Goal: Information Seeking & Learning: Check status

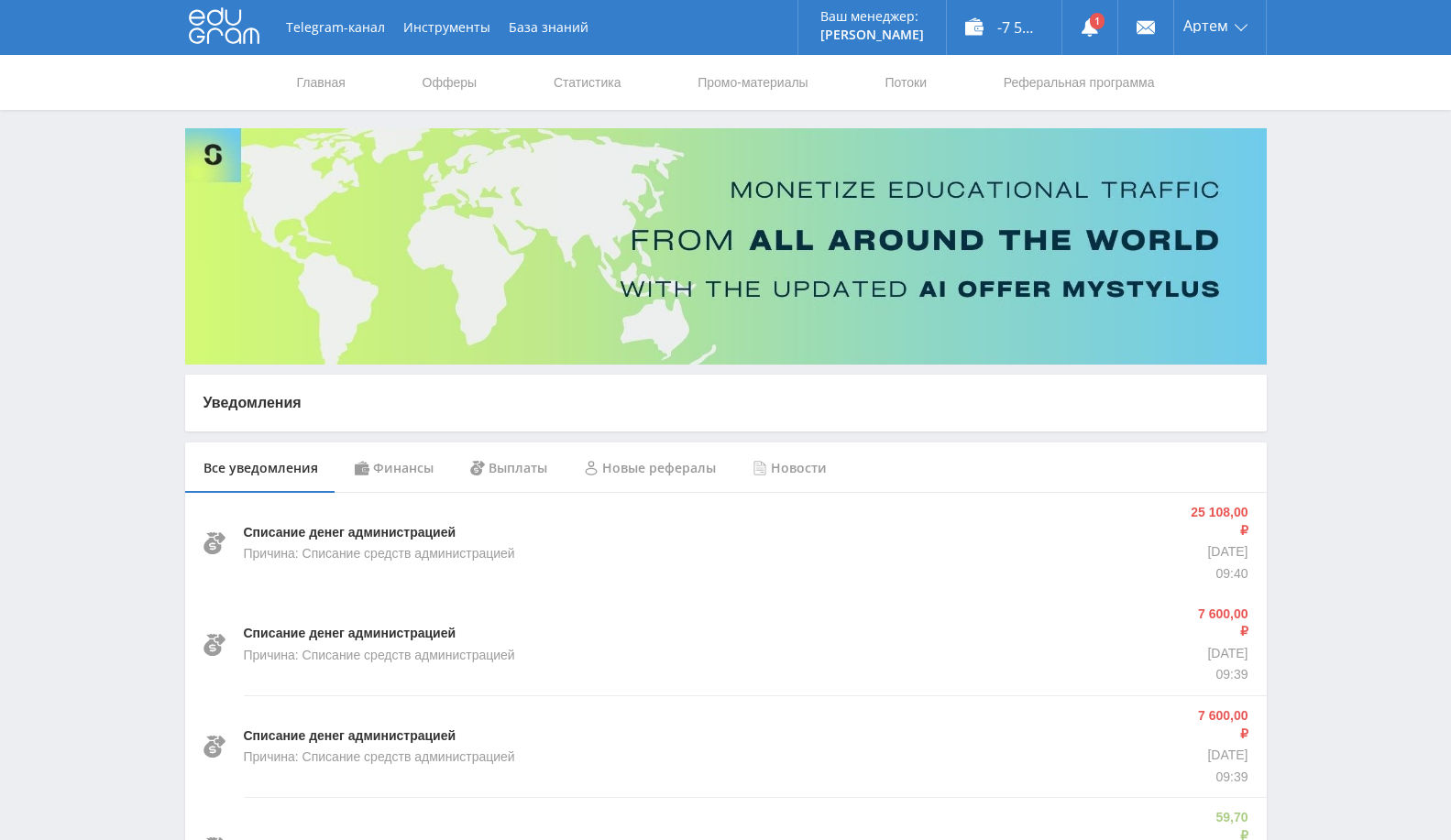
scroll to position [101, 0]
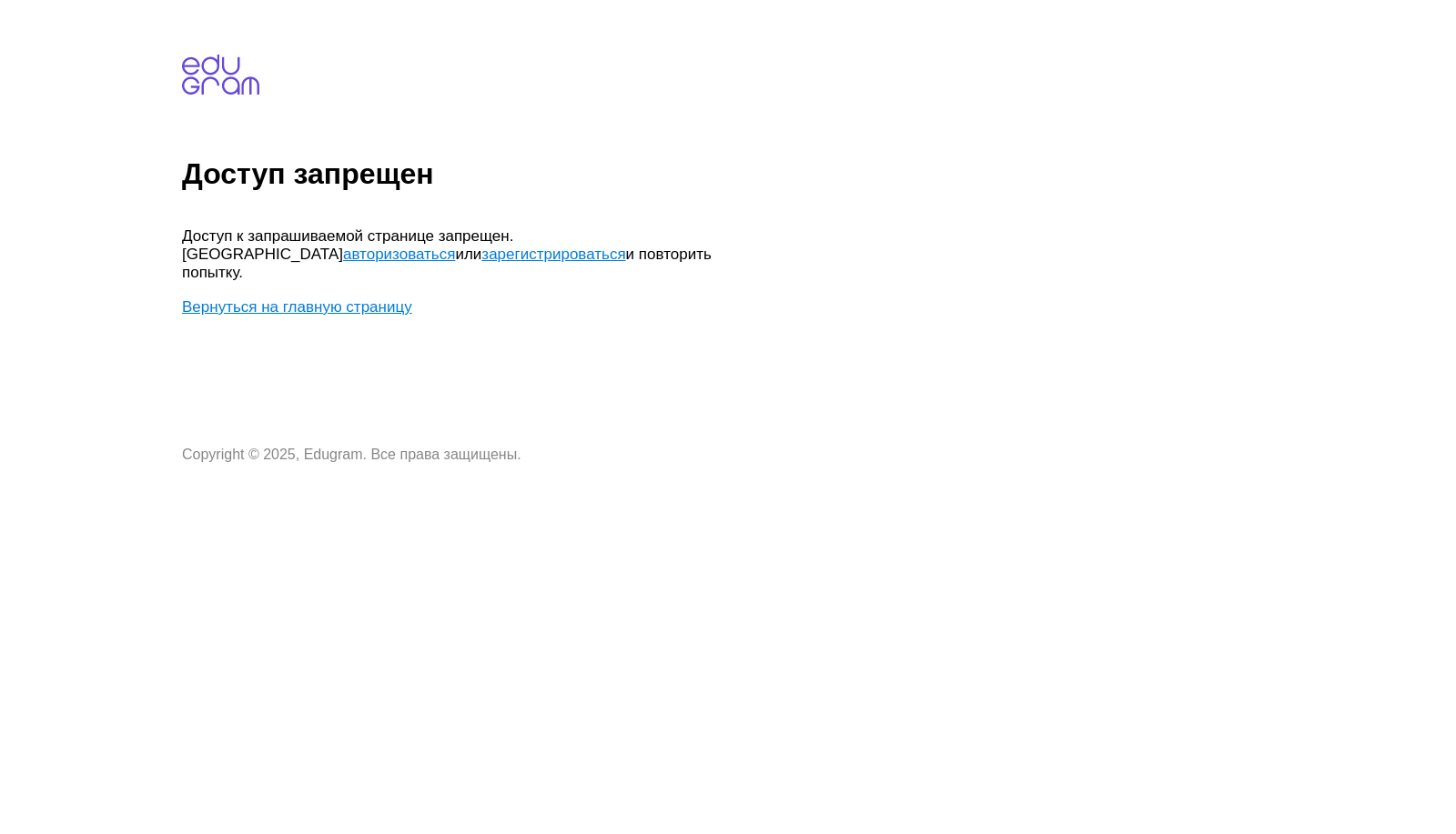
click at [307, 298] on link "Вернуться на главную страницу" at bounding box center [297, 306] width 230 height 17
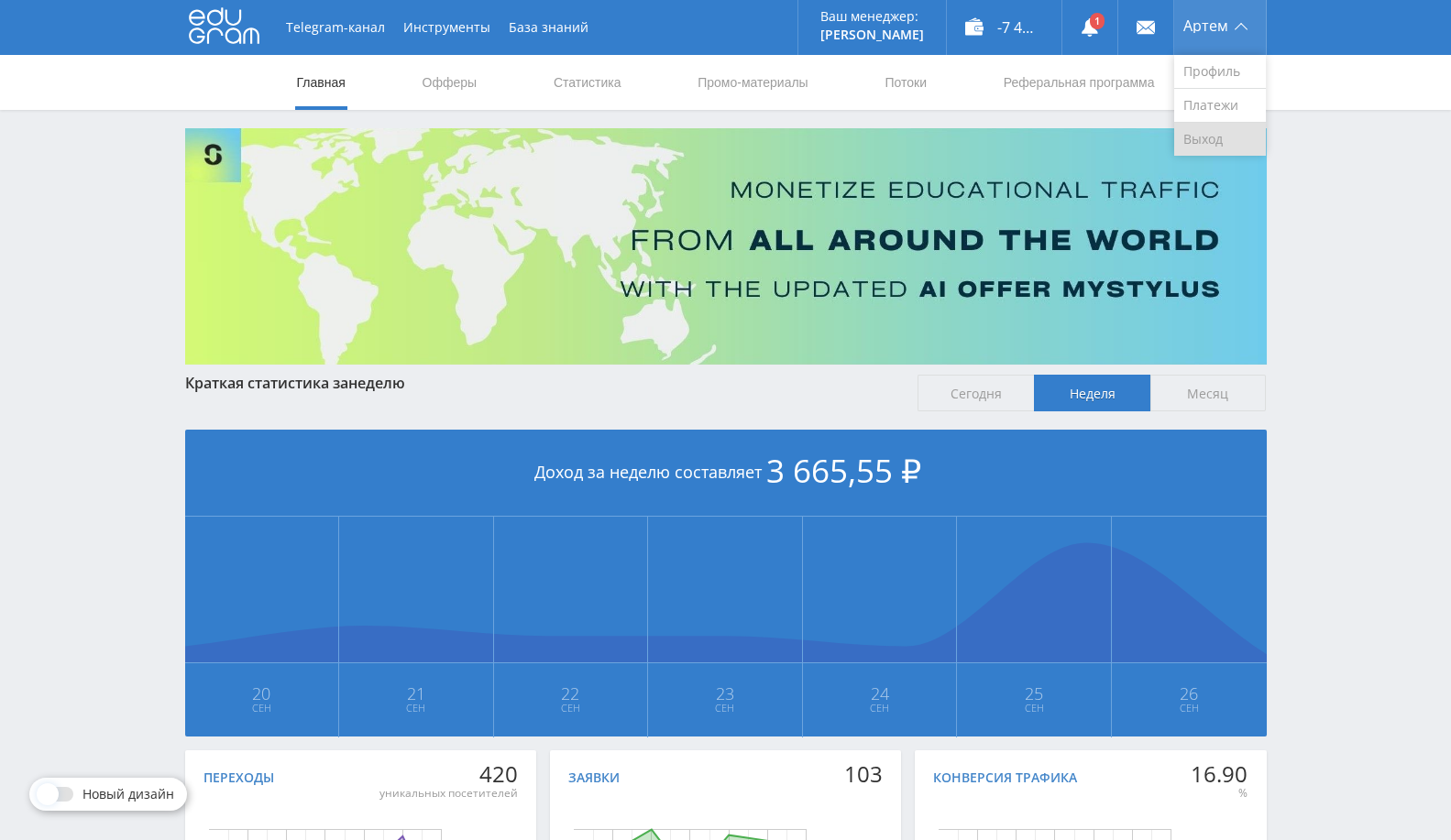
click at [1209, 135] on link "Выход" at bounding box center [1219, 139] width 91 height 33
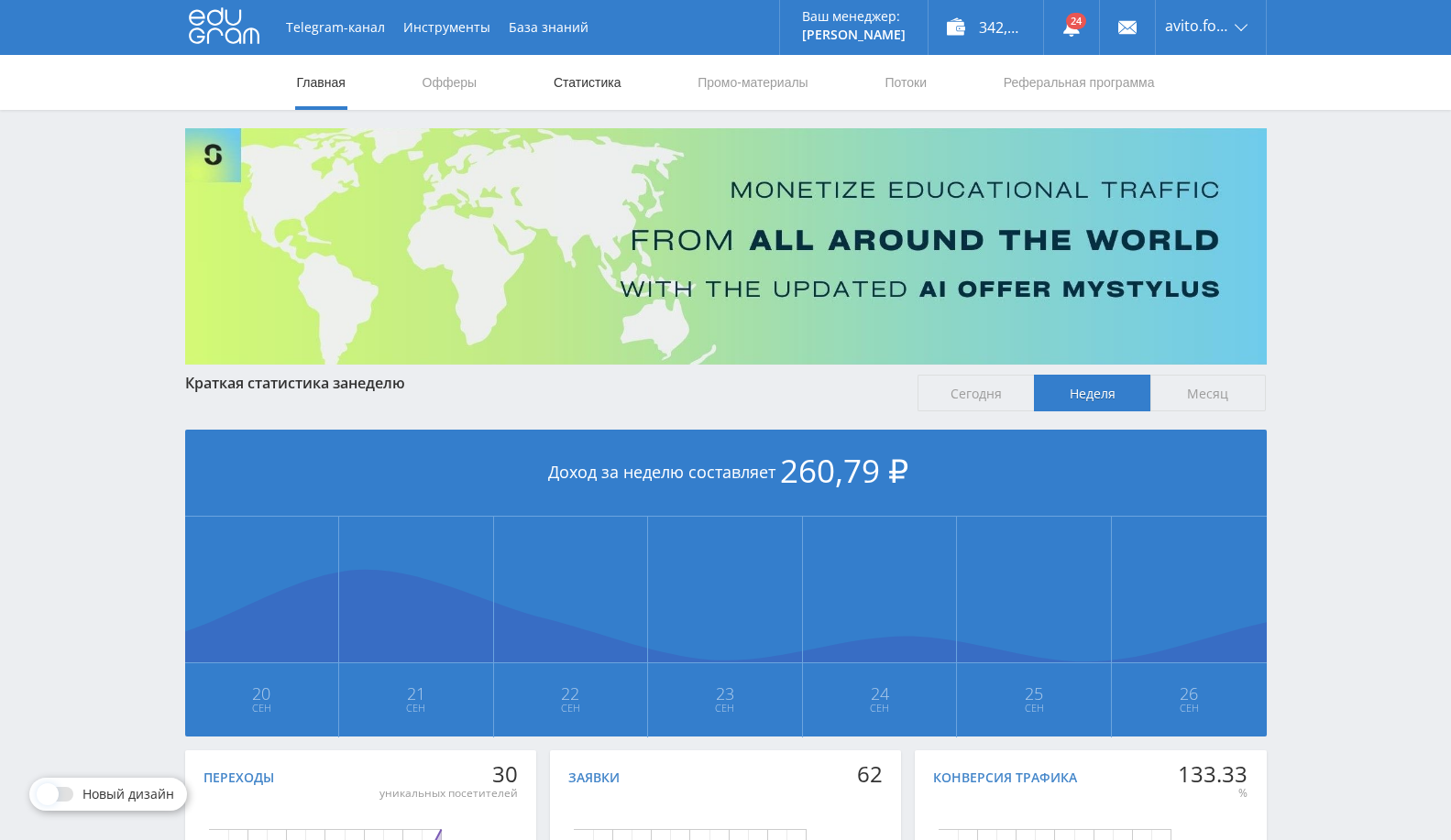
click at [574, 95] on link "Статистика" at bounding box center [588, 83] width 72 height 55
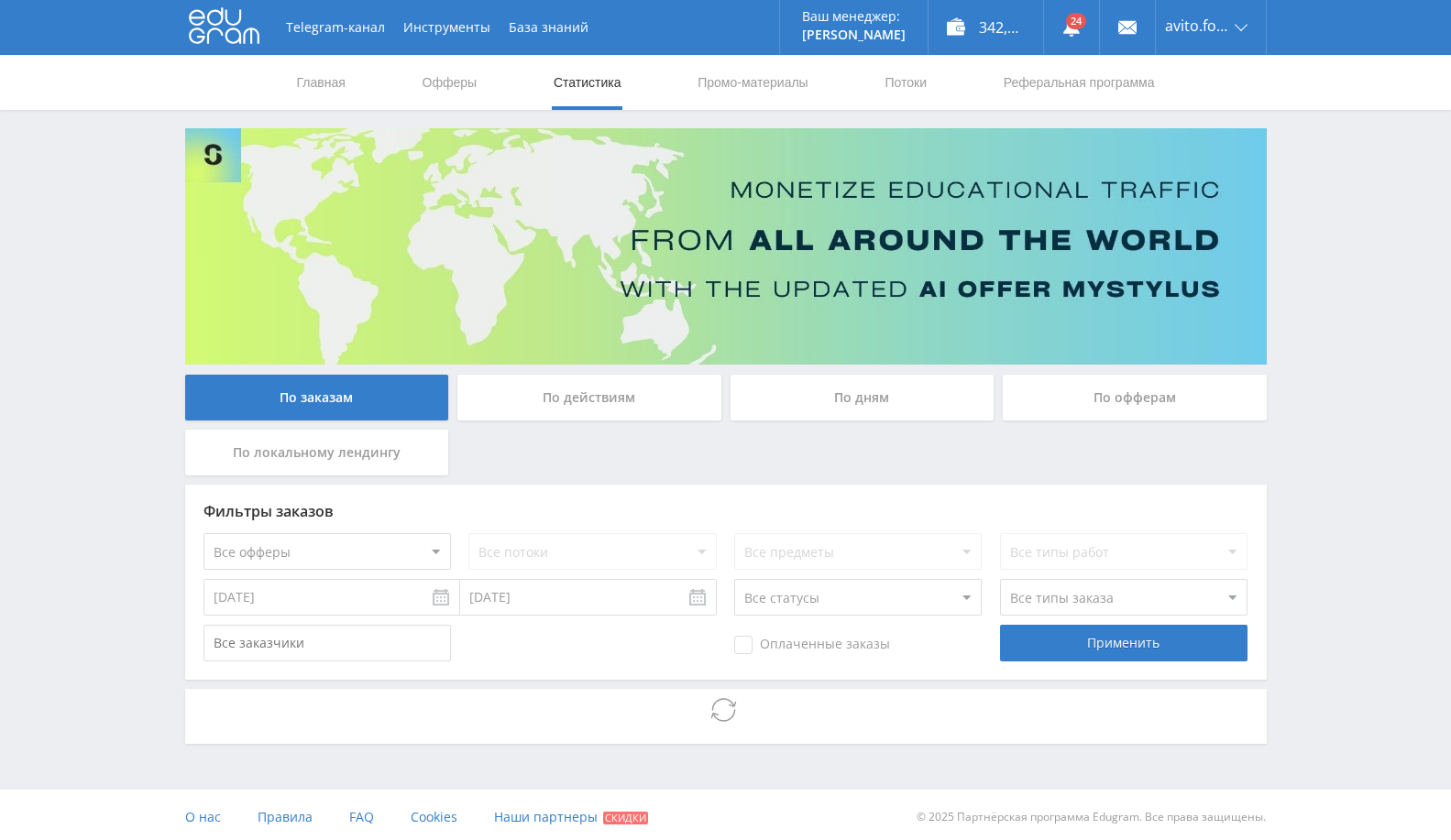
scroll to position [5, 0]
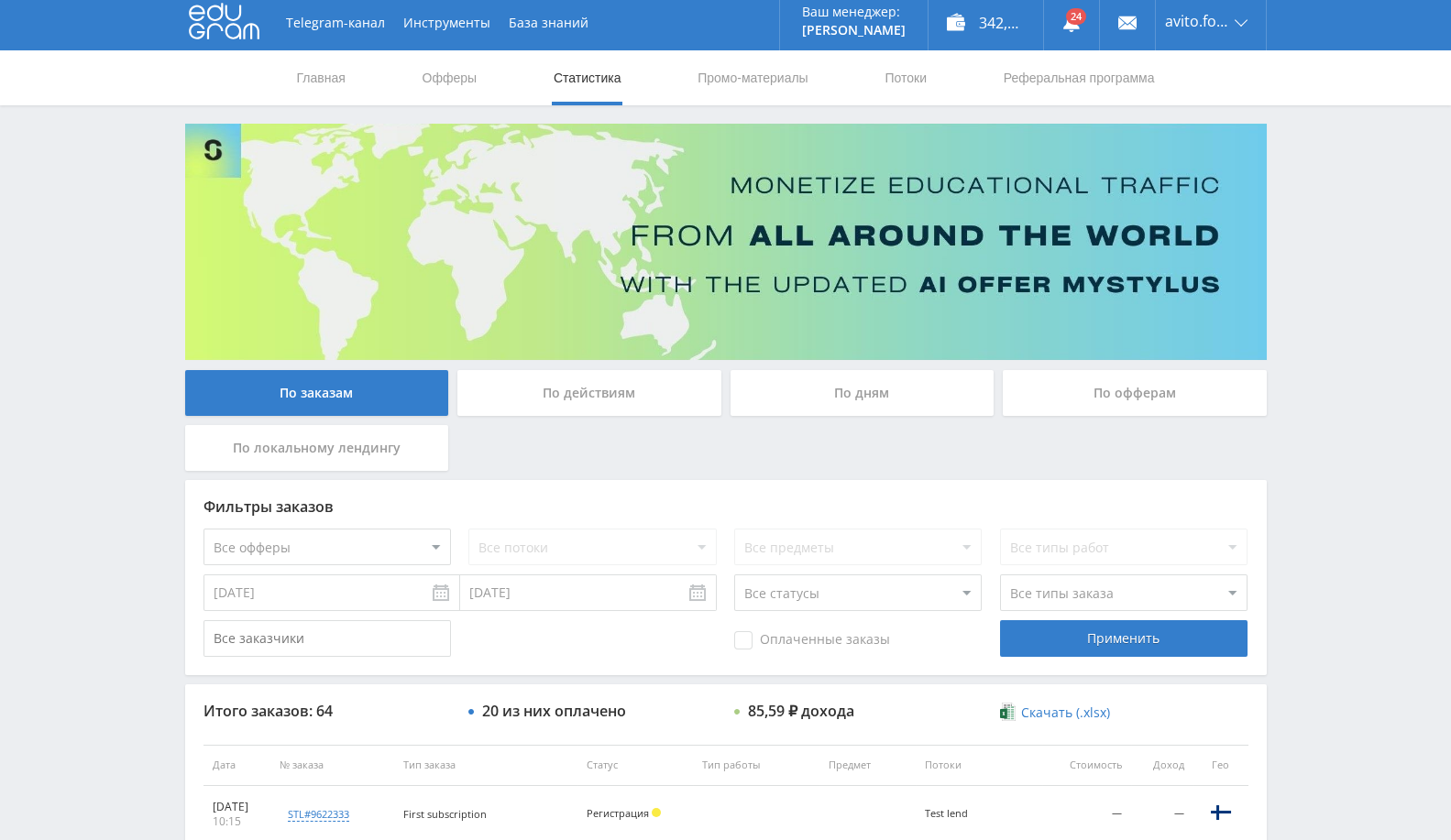
click at [1135, 393] on div "По офферам" at bounding box center [1134, 393] width 263 height 46
click at [0, 0] on input "По офферам" at bounding box center [0, 0] width 0 height 0
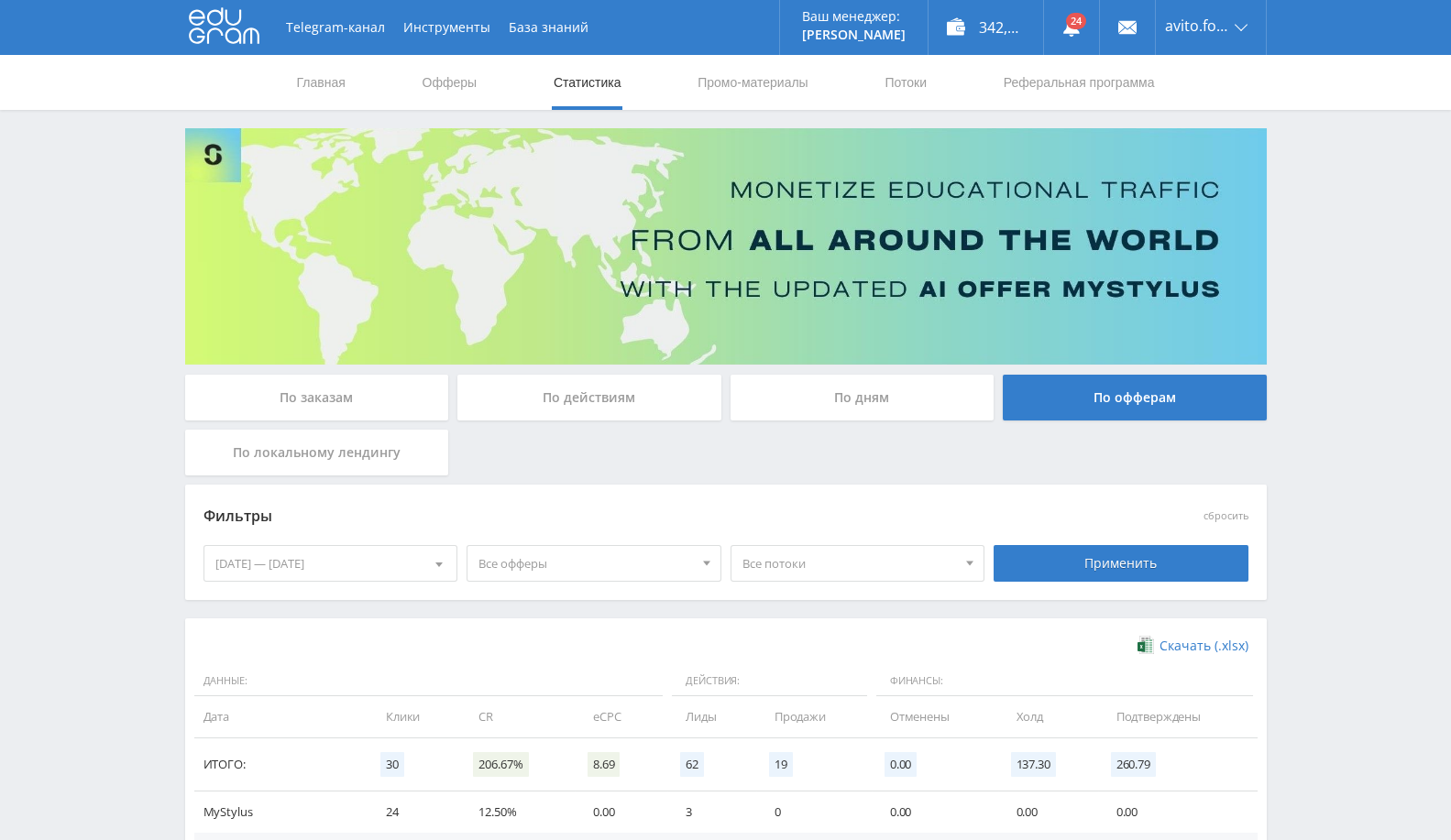
scroll to position [234, 0]
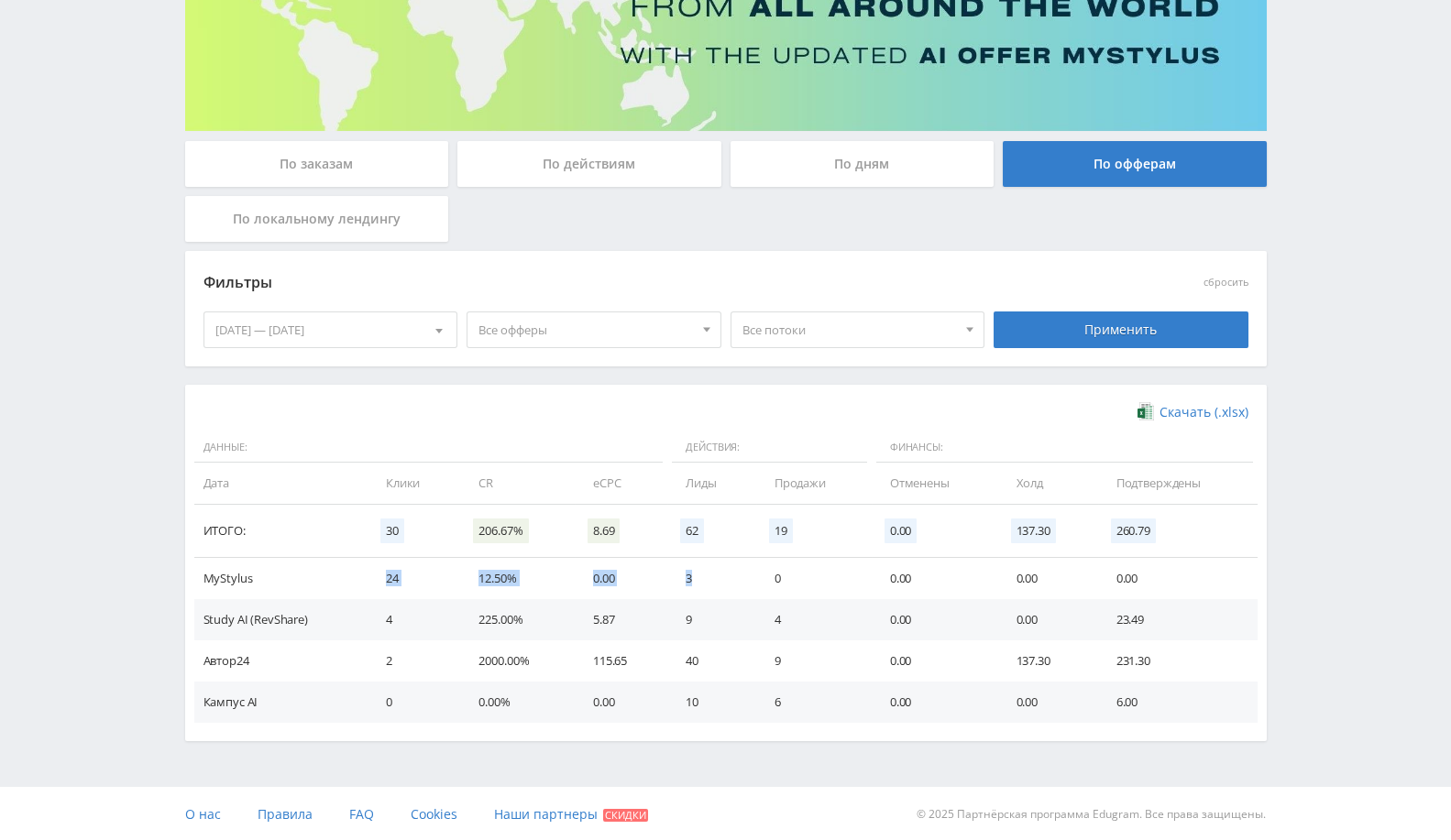
drag, startPoint x: 369, startPoint y: 579, endPoint x: 707, endPoint y: 566, distance: 338.2
click at [707, 566] on tr "MyStylus 24 12.50% 0.00 3 0 0.00 0.00 0.00" at bounding box center [726, 578] width 1063 height 41
click at [721, 586] on td "3" at bounding box center [710, 578] width 88 height 41
click at [1294, 239] on div "Telegram-канал Инструменты База знаний Ваш менеджер: Alex Alex Online @edugram_…" at bounding box center [725, 304] width 1451 height 1076
